Goal: Check status: Check status

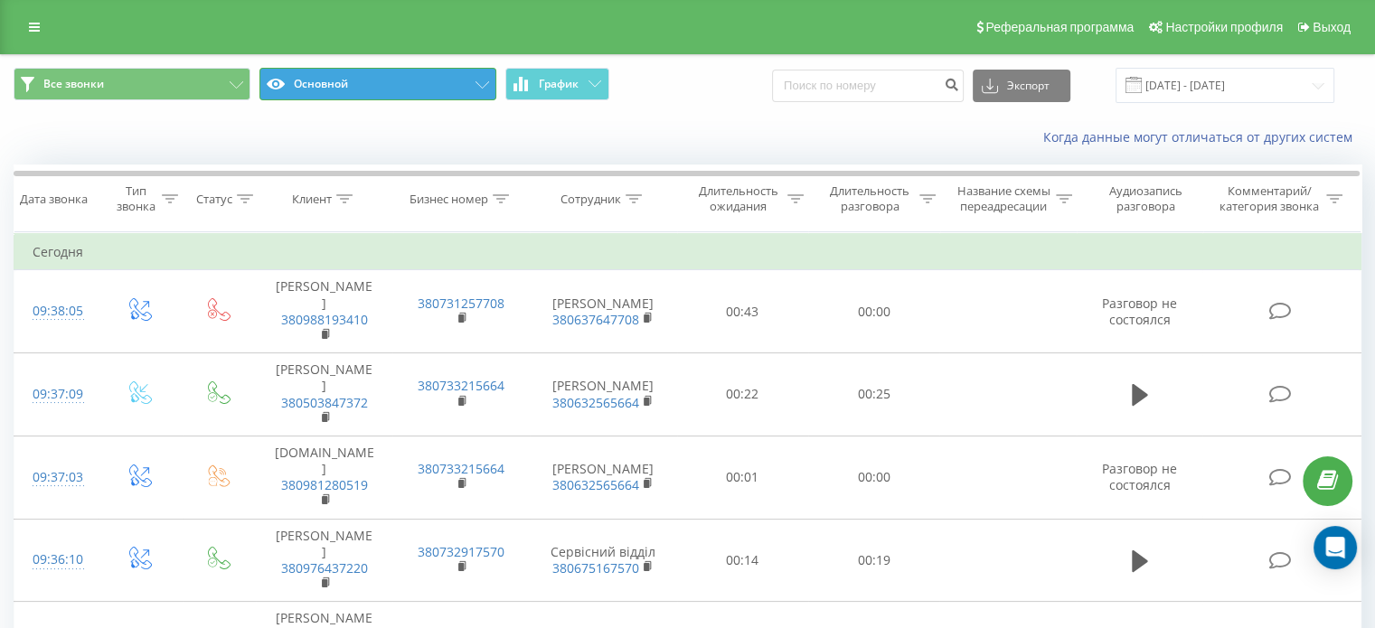
click at [457, 93] on button "Основной" at bounding box center [377, 84] width 237 height 33
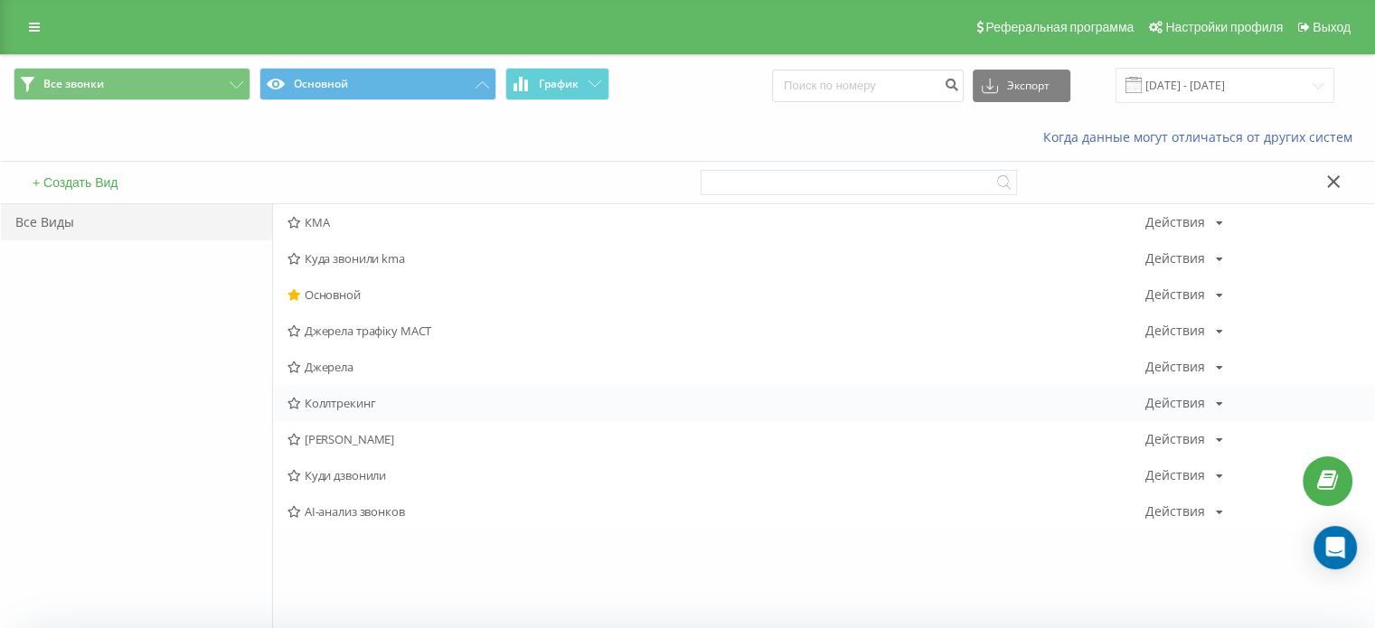
click at [376, 392] on div "Коллтрекинг Действия Редактировать Копировать Удалить По умолчанию Поделиться" at bounding box center [823, 403] width 1101 height 36
click at [365, 407] on span "Коллтрекинг" at bounding box center [717, 403] width 858 height 13
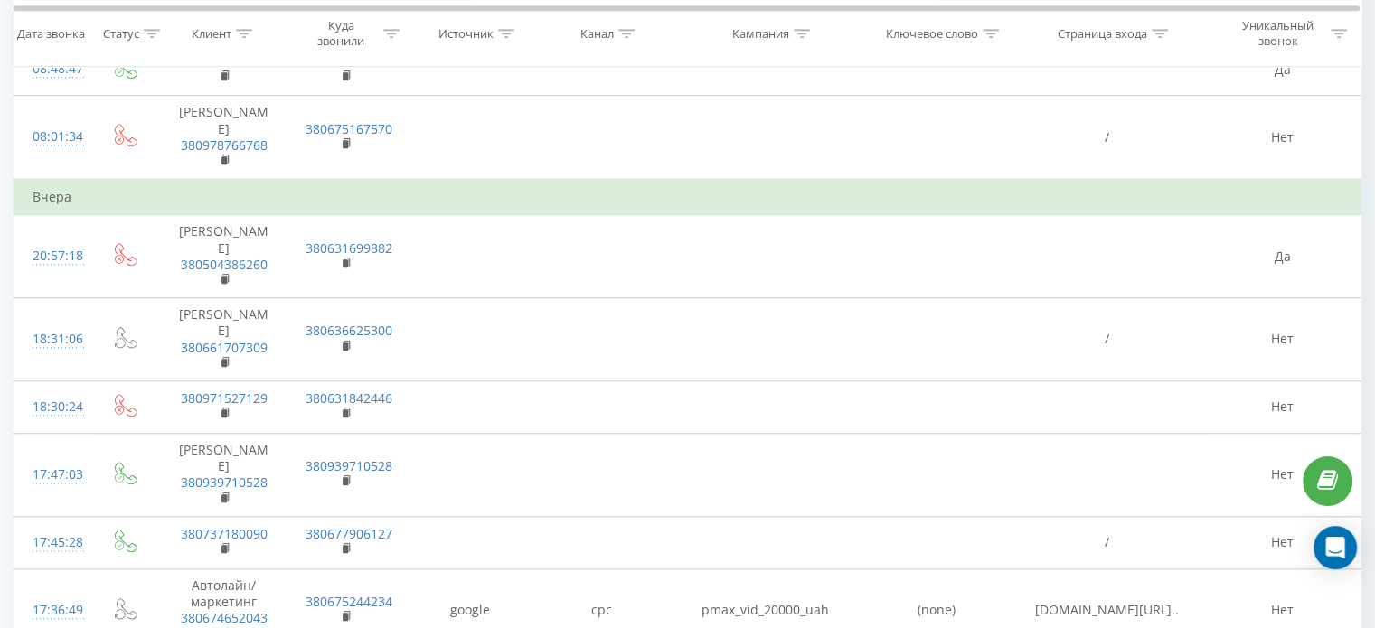
scroll to position [1502, 0]
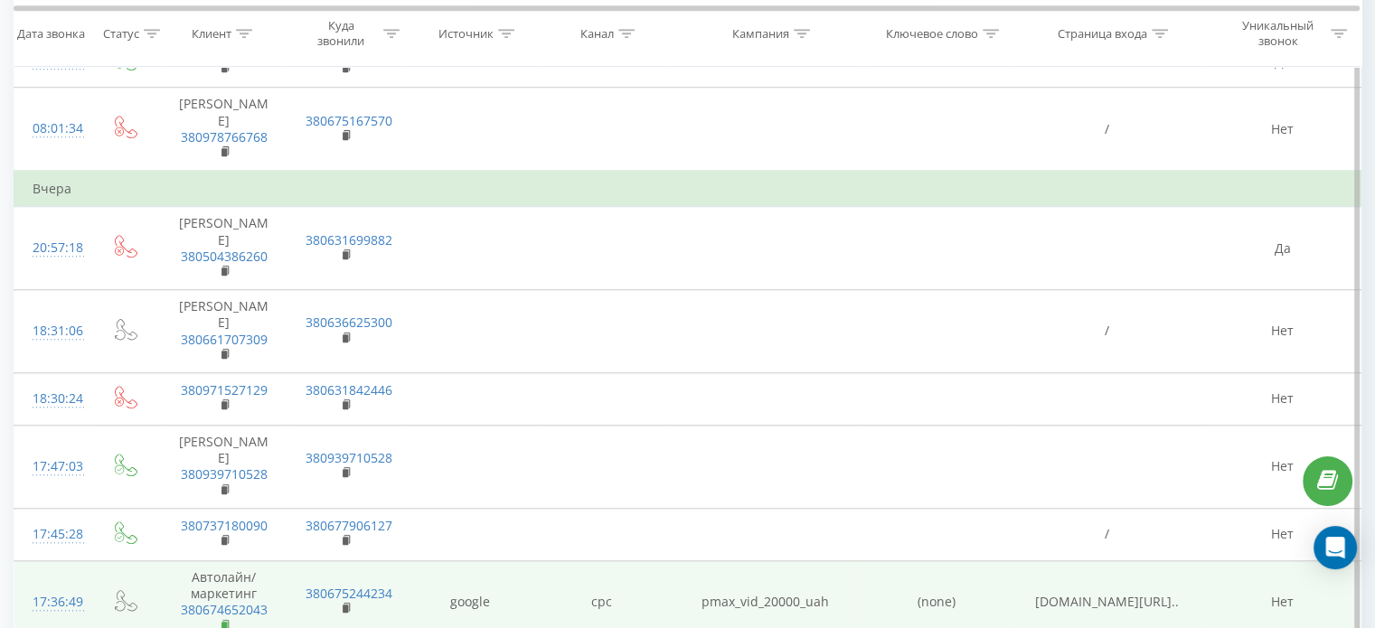
click at [228, 619] on icon at bounding box center [227, 625] width 10 height 13
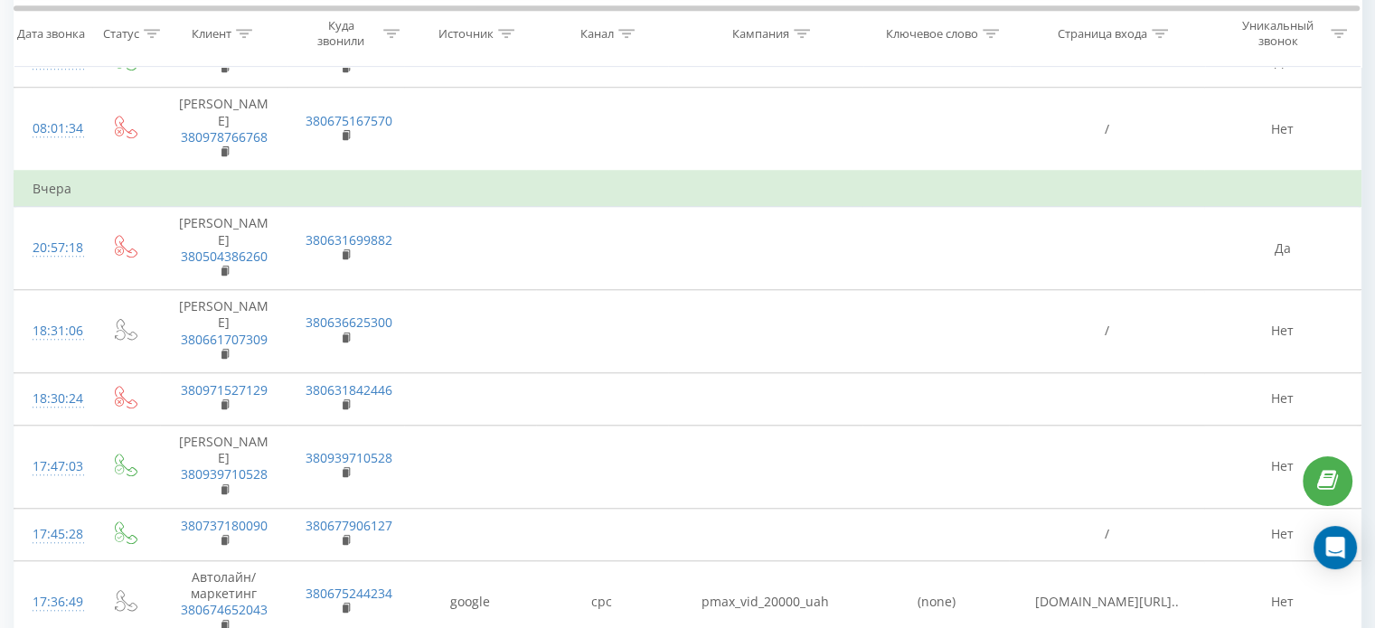
scroll to position [1235, 0]
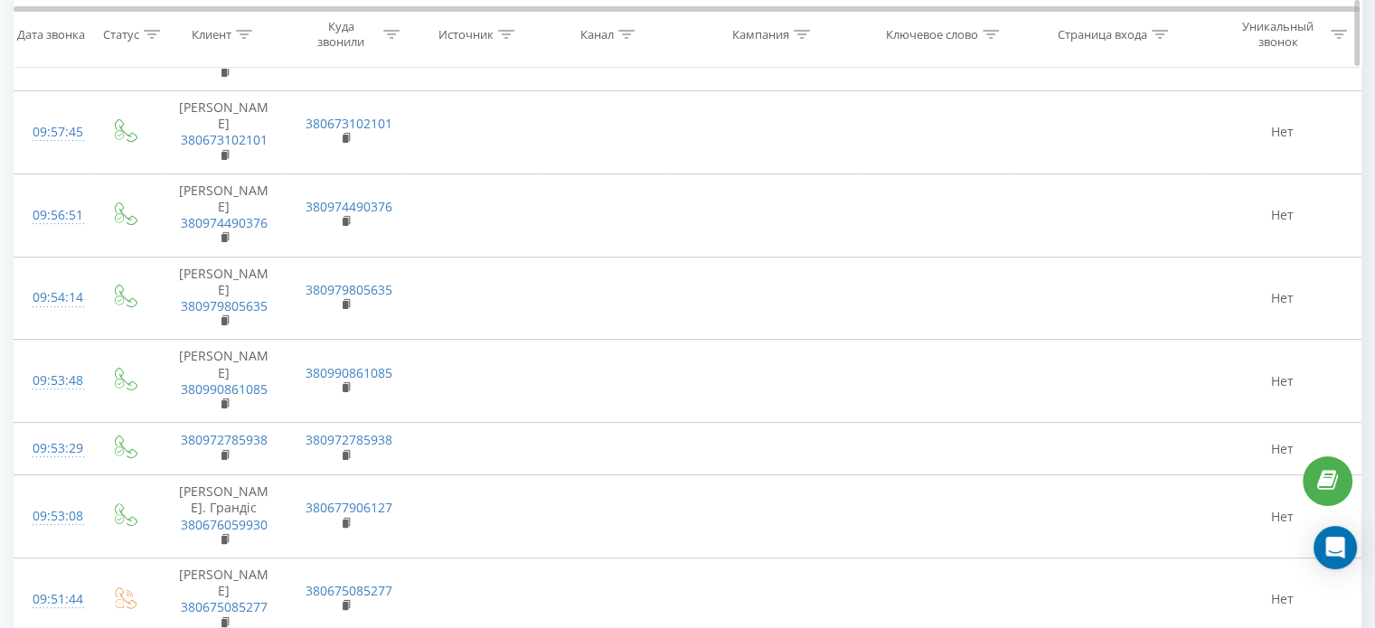
scroll to position [90, 0]
